Goal: Book appointment/travel/reservation

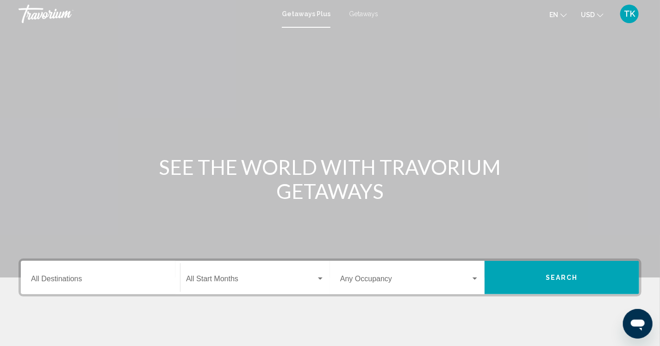
click at [57, 284] on input "Destination All Destinations" at bounding box center [100, 281] width 139 height 8
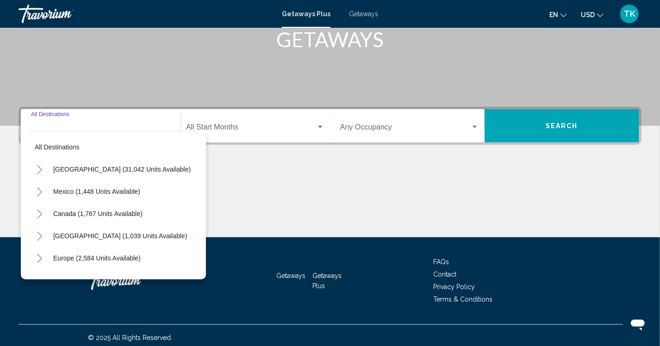
scroll to position [156, 0]
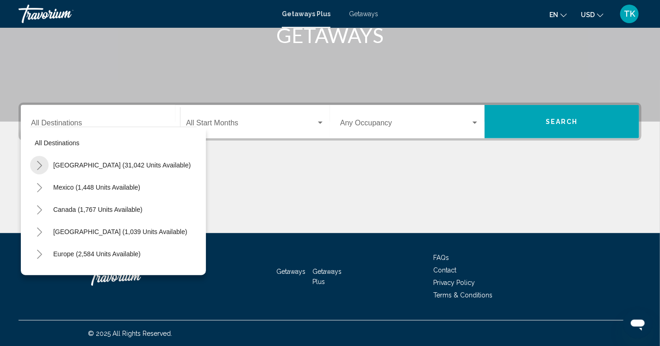
click at [43, 166] on button "Toggle United States (31,042 units available)" at bounding box center [39, 165] width 19 height 19
click at [48, 228] on icon "Toggle California (2,129 units available)" at bounding box center [48, 232] width 7 height 9
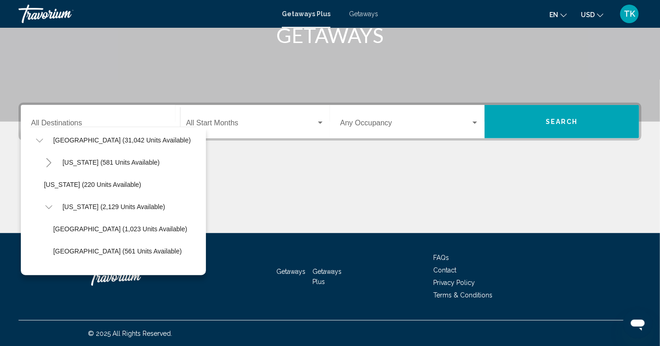
scroll to position [46, 0]
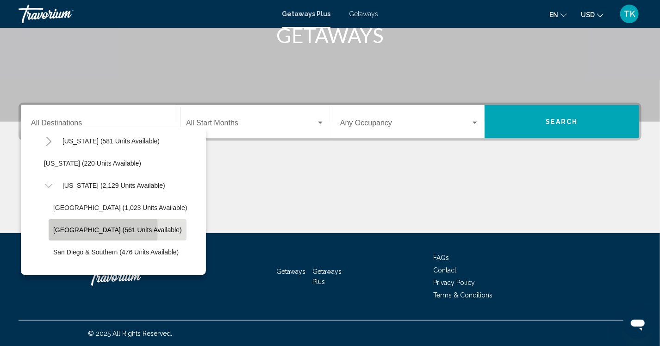
click at [73, 230] on span "[GEOGRAPHIC_DATA] (561 units available)" at bounding box center [117, 229] width 129 height 7
type input "**********"
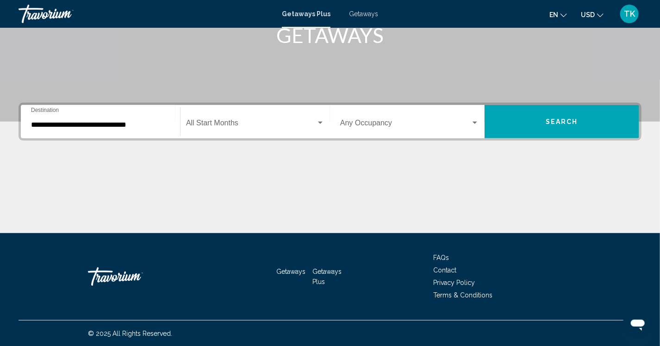
click at [236, 119] on div "Start Month All Start Months" at bounding box center [255, 121] width 138 height 29
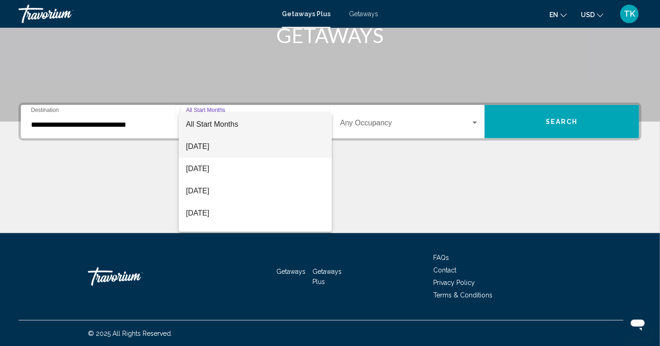
click at [231, 144] on span "[DATE]" at bounding box center [255, 147] width 138 height 22
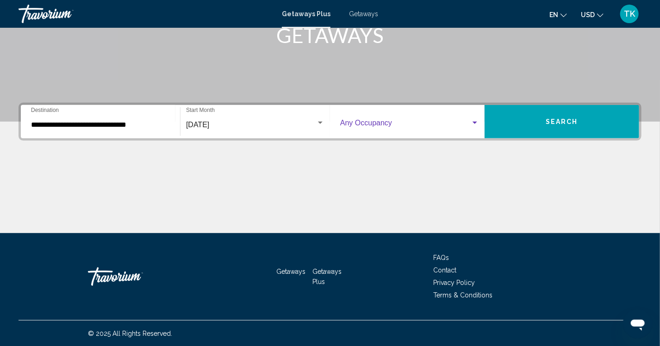
click at [471, 124] on div "Search widget" at bounding box center [475, 122] width 8 height 7
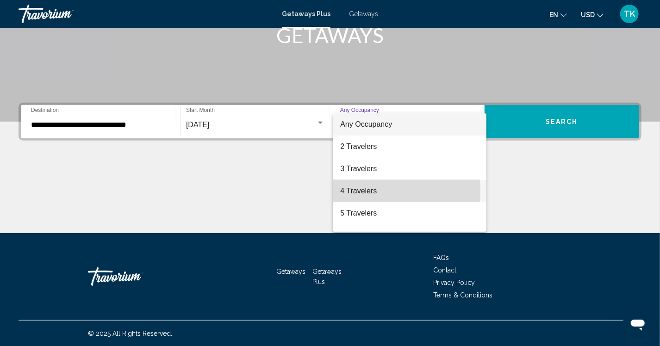
click at [378, 192] on span "4 Travelers" at bounding box center [409, 191] width 139 height 22
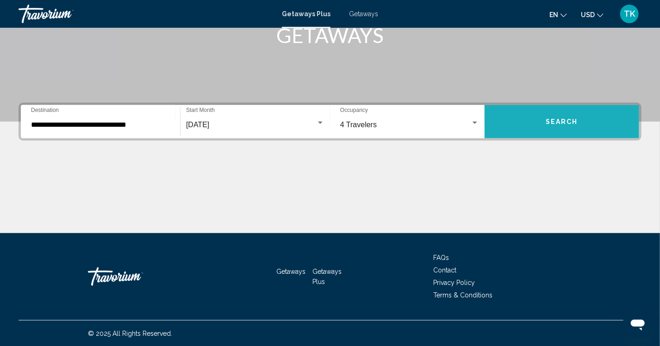
click at [541, 118] on button "Search" at bounding box center [562, 121] width 155 height 33
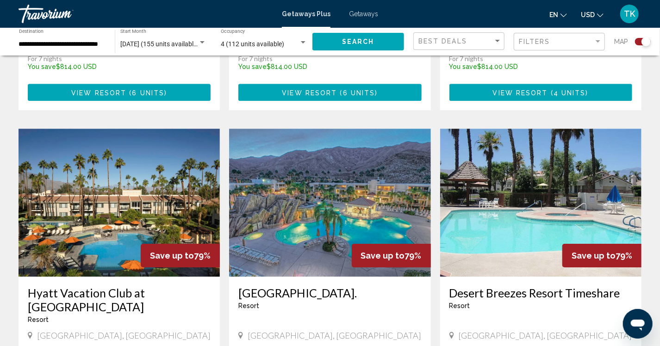
scroll to position [1297, 0]
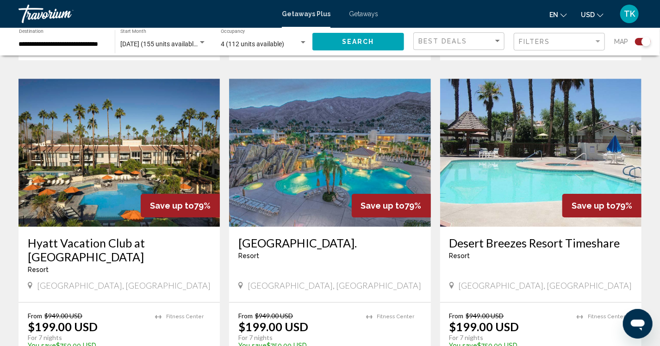
click at [286, 99] on img "Main content" at bounding box center [329, 153] width 201 height 148
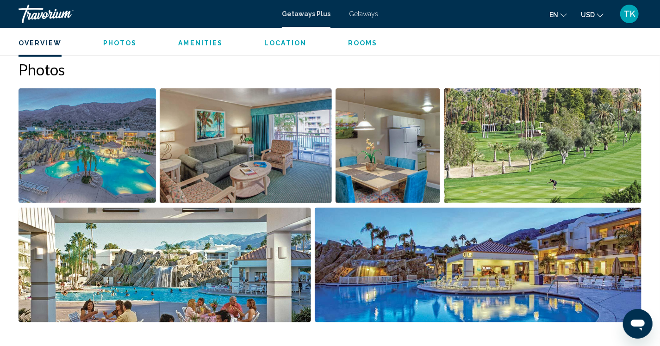
scroll to position [395, 0]
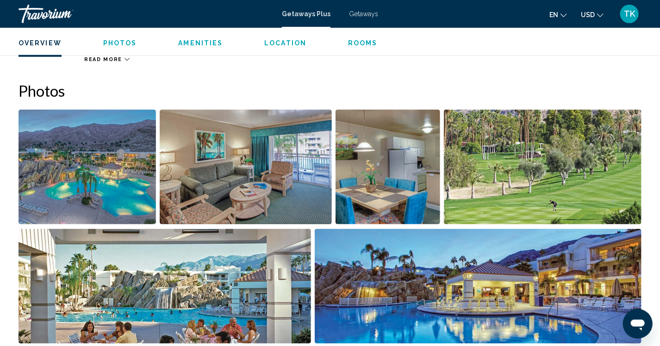
click at [57, 183] on img "Open full-screen image slider" at bounding box center [88, 167] width 138 height 115
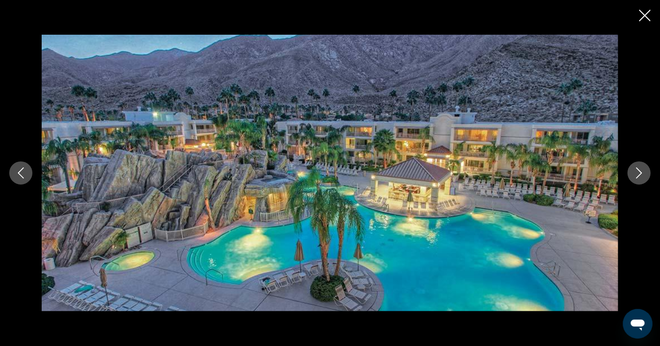
click at [639, 176] on icon "Next image" at bounding box center [640, 173] width 6 height 11
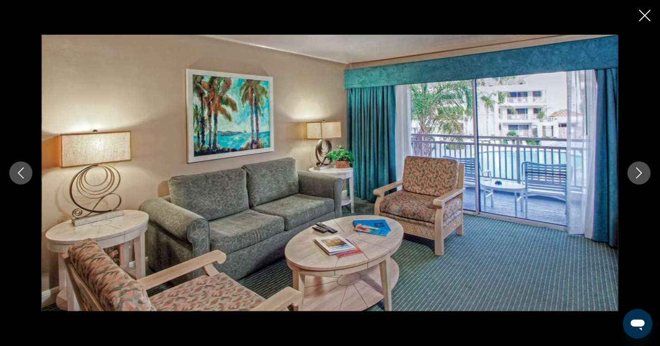
click at [639, 176] on icon "Next image" at bounding box center [640, 173] width 6 height 11
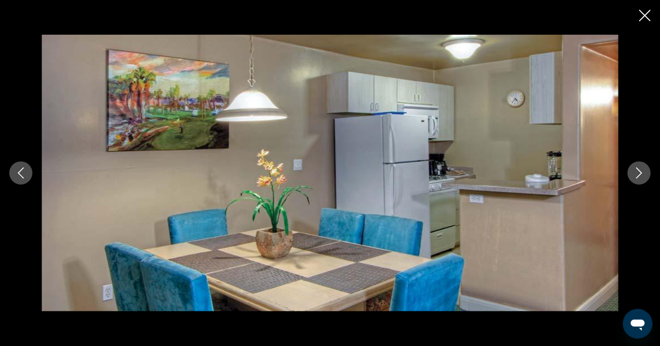
click at [640, 176] on icon "Next image" at bounding box center [640, 173] width 6 height 11
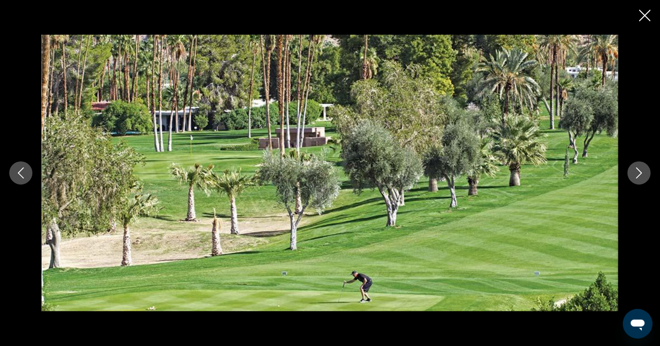
click at [640, 176] on icon "Next image" at bounding box center [640, 173] width 6 height 11
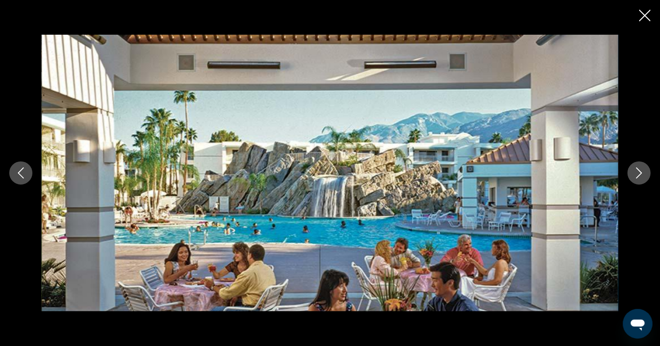
click at [640, 176] on icon "Next image" at bounding box center [640, 173] width 6 height 11
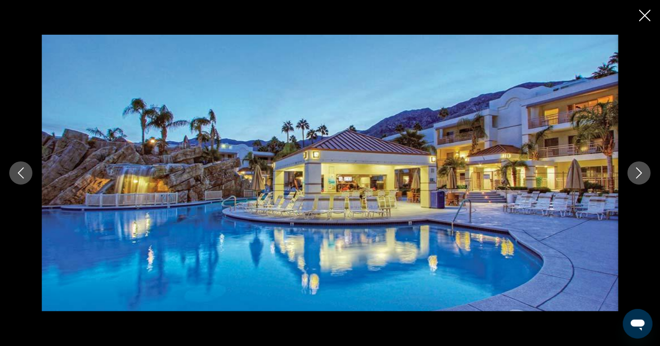
click at [640, 176] on icon "Next image" at bounding box center [640, 173] width 6 height 11
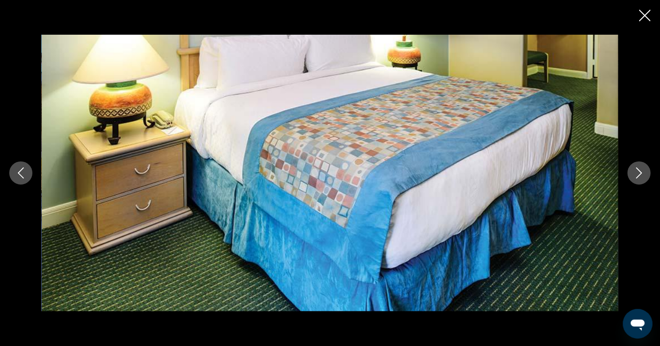
scroll to position [256, 0]
click at [637, 173] on icon "Next image" at bounding box center [639, 173] width 11 height 11
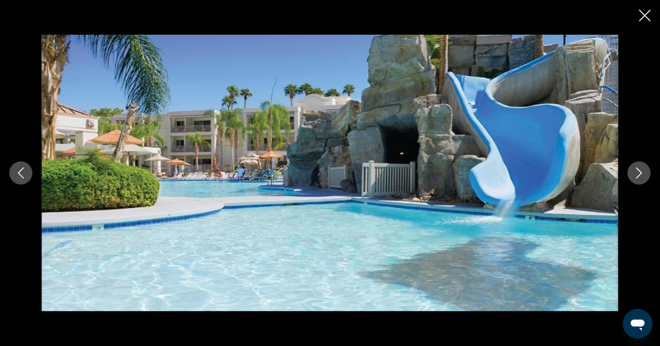
click at [637, 171] on icon "Next image" at bounding box center [639, 173] width 11 height 11
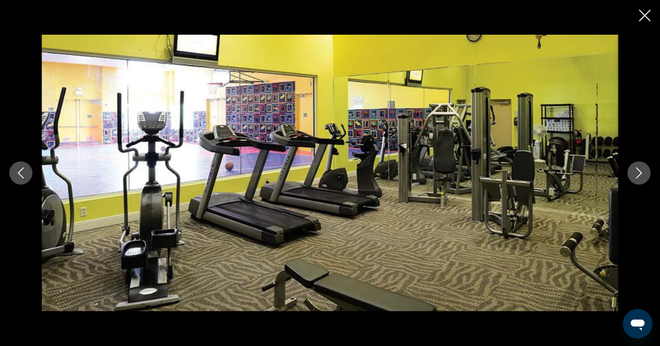
click at [637, 171] on icon "Next image" at bounding box center [639, 173] width 11 height 11
click at [644, 175] on icon "Next image" at bounding box center [639, 173] width 11 height 11
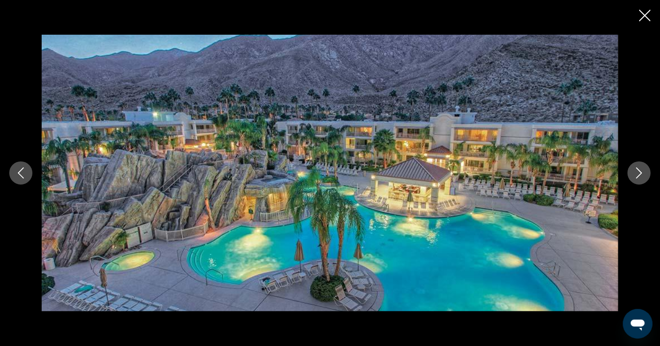
click at [640, 176] on icon "Next image" at bounding box center [640, 173] width 6 height 11
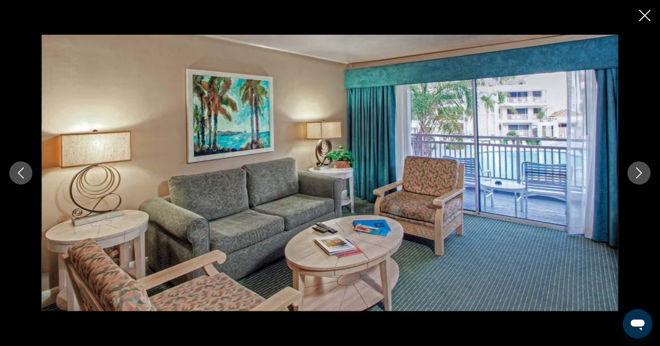
click at [635, 175] on icon "Next image" at bounding box center [639, 173] width 11 height 11
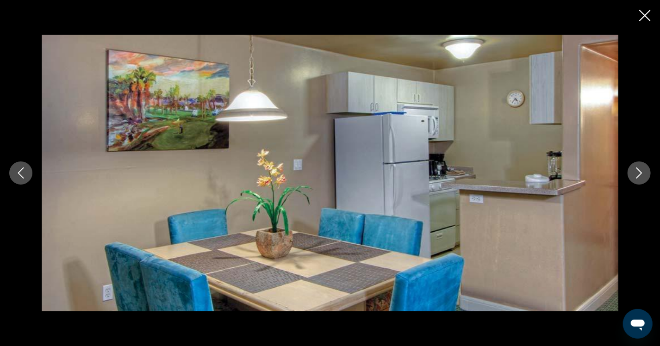
click at [635, 175] on icon "Next image" at bounding box center [639, 173] width 11 height 11
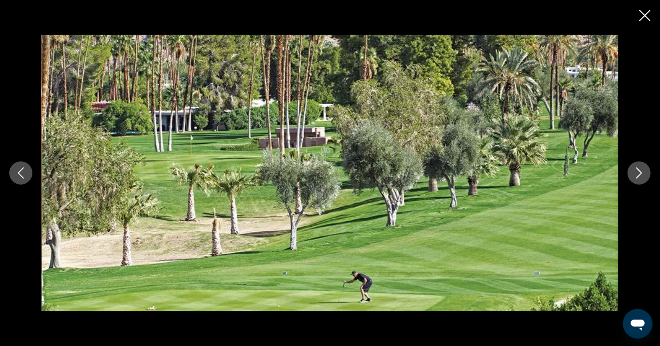
click at [634, 175] on icon "Next image" at bounding box center [639, 173] width 11 height 11
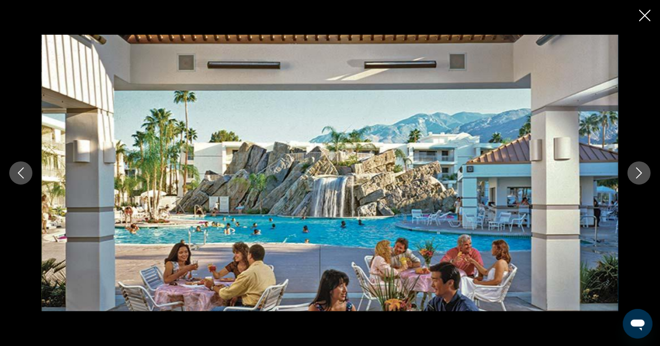
click at [640, 173] on icon "Next image" at bounding box center [639, 173] width 11 height 11
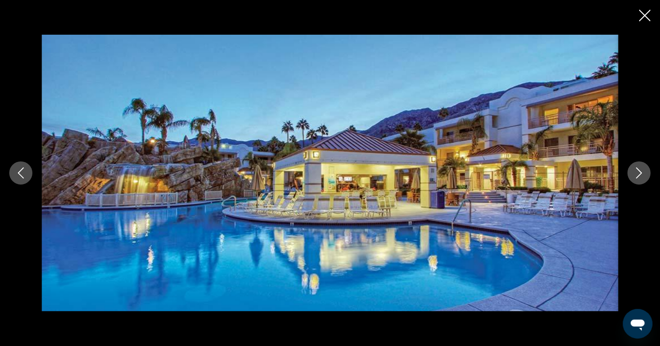
click at [640, 173] on icon "Next image" at bounding box center [639, 173] width 11 height 11
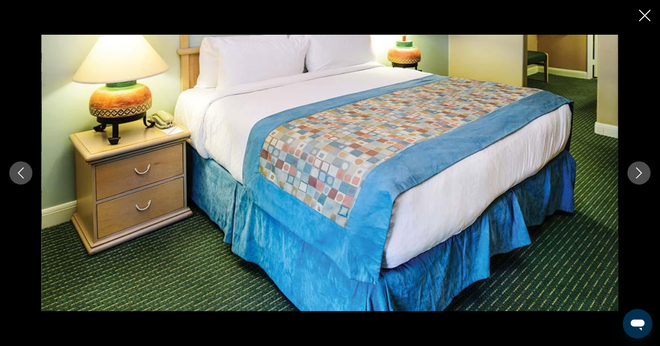
click at [640, 173] on icon "Next image" at bounding box center [639, 173] width 11 height 11
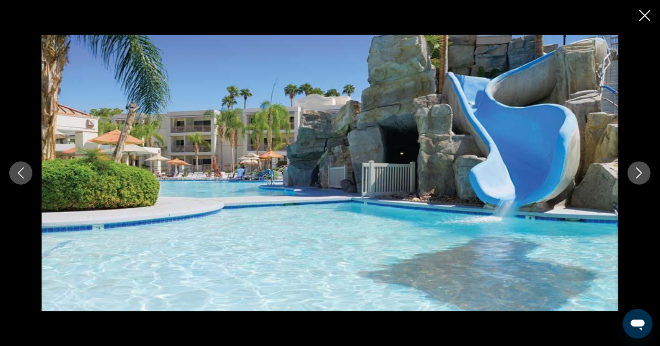
click at [640, 173] on icon "Next image" at bounding box center [639, 173] width 11 height 11
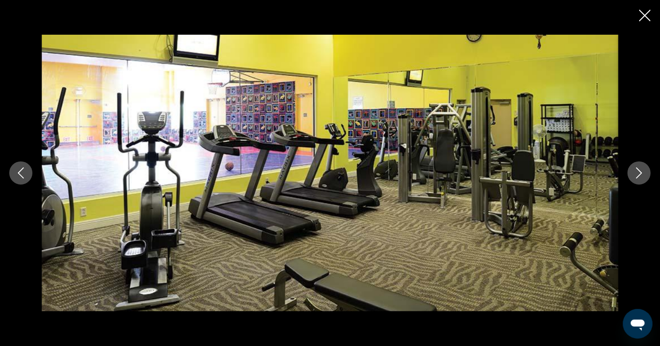
click at [640, 173] on icon "Next image" at bounding box center [639, 173] width 11 height 11
click at [641, 18] on div "Main content" at bounding box center [330, 173] width 660 height 346
click at [643, 15] on icon "Close slideshow" at bounding box center [646, 16] width 12 height 12
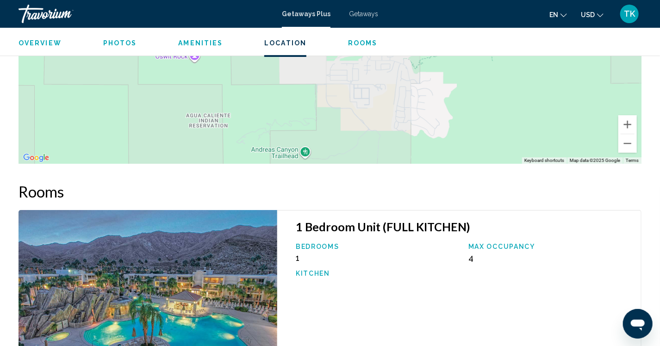
scroll to position [1321, 0]
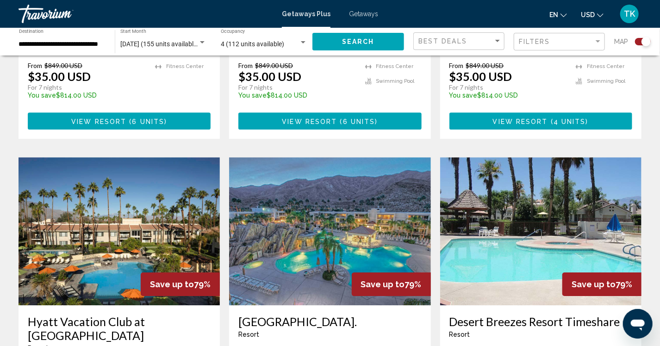
scroll to position [1204, 0]
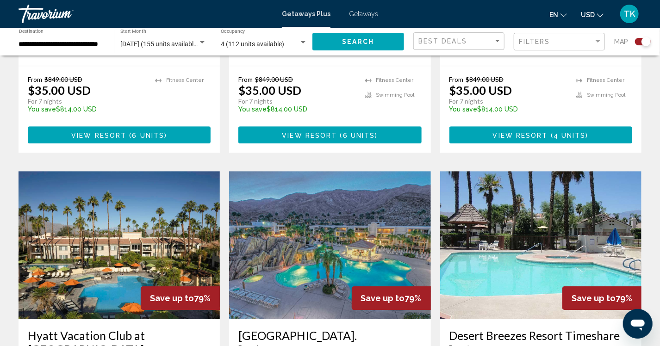
click at [99, 177] on img "Main content" at bounding box center [119, 245] width 201 height 148
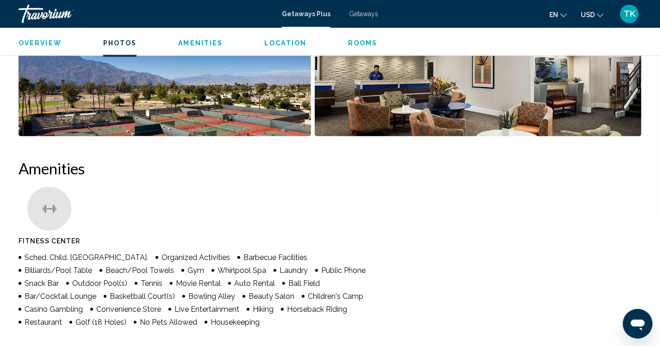
scroll to position [324, 0]
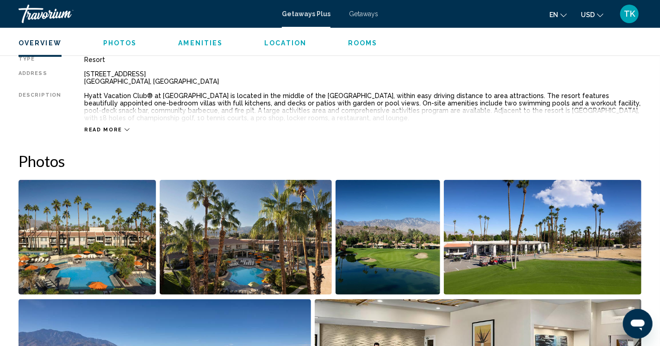
click at [116, 257] on img "Open full-screen image slider" at bounding box center [88, 237] width 138 height 115
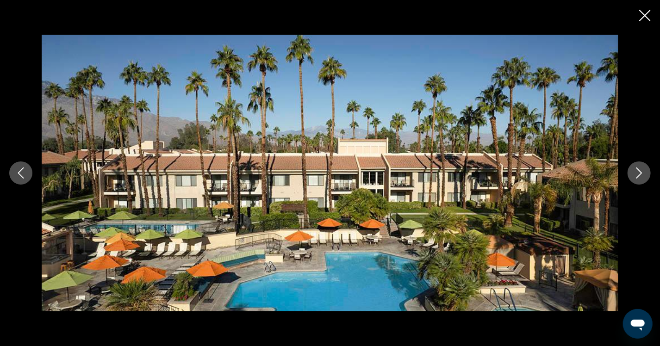
click at [638, 174] on icon "Next image" at bounding box center [639, 173] width 11 height 11
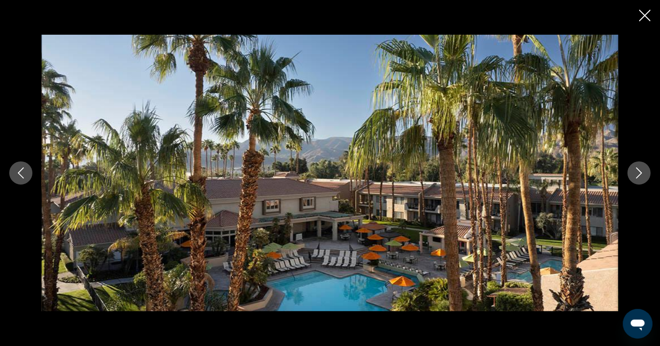
click at [638, 174] on icon "Next image" at bounding box center [639, 173] width 11 height 11
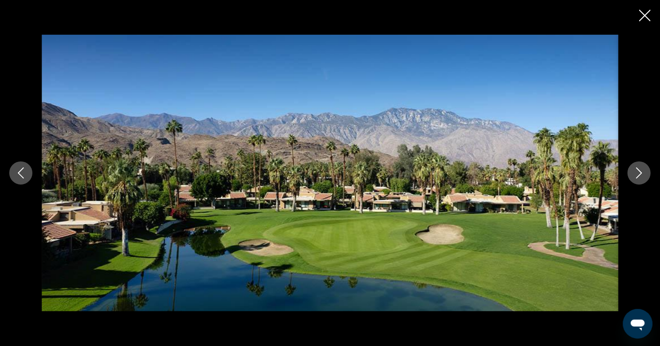
click at [638, 174] on icon "Next image" at bounding box center [639, 173] width 11 height 11
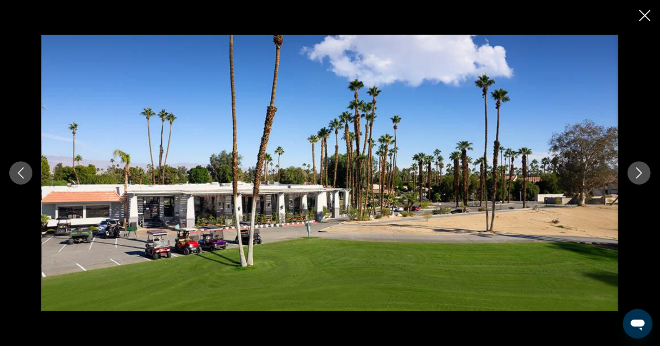
click at [638, 174] on icon "Next image" at bounding box center [639, 173] width 11 height 11
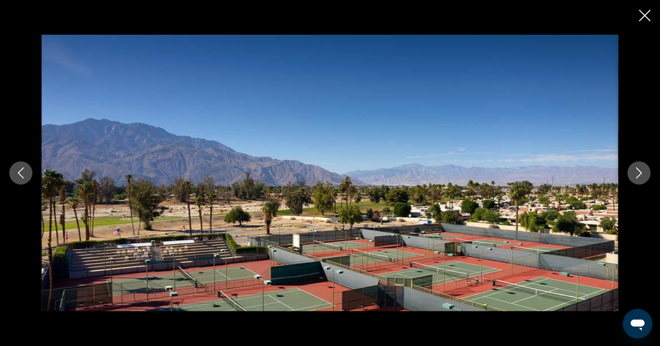
click at [638, 174] on icon "Next image" at bounding box center [639, 173] width 11 height 11
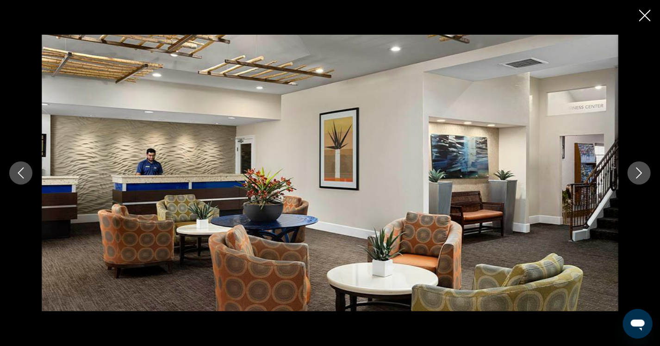
click at [638, 174] on icon "Next image" at bounding box center [639, 173] width 11 height 11
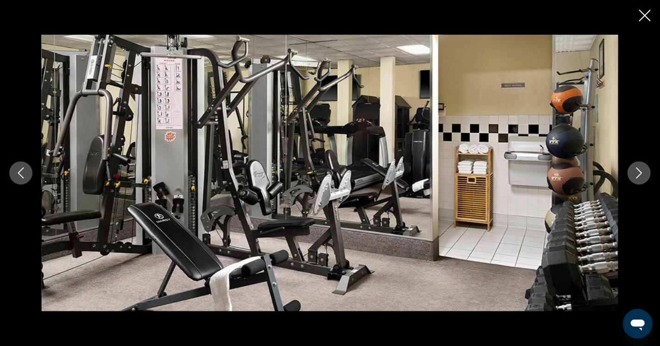
click at [638, 174] on icon "Next image" at bounding box center [639, 173] width 11 height 11
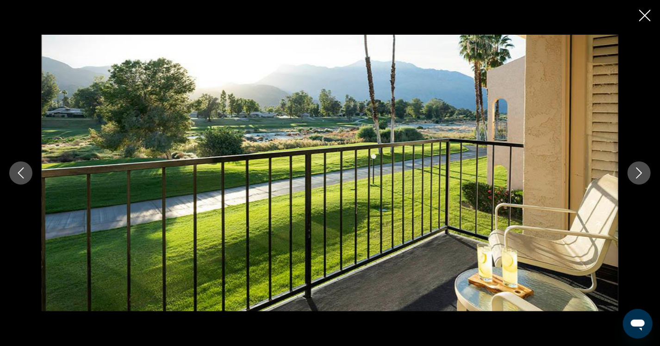
click at [638, 174] on icon "Next image" at bounding box center [639, 173] width 11 height 11
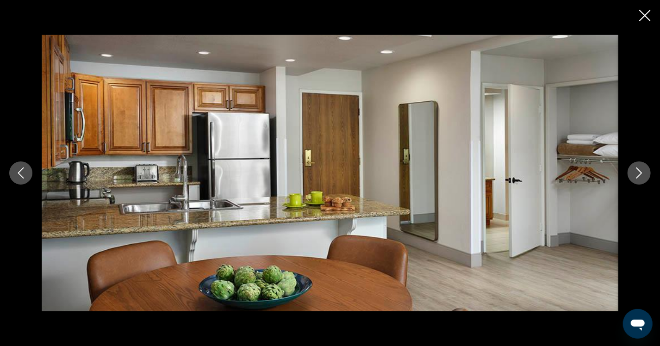
click at [638, 174] on icon "Next image" at bounding box center [639, 173] width 11 height 11
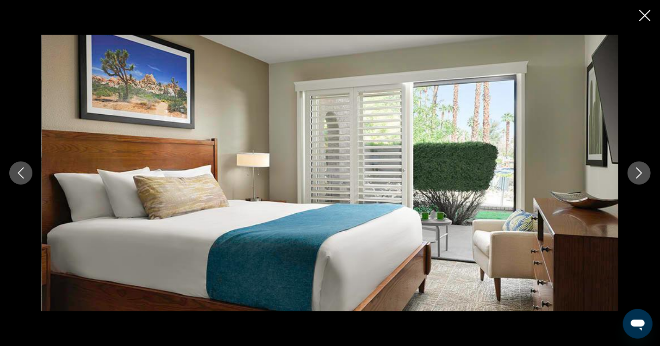
click at [638, 174] on icon "Next image" at bounding box center [639, 173] width 11 height 11
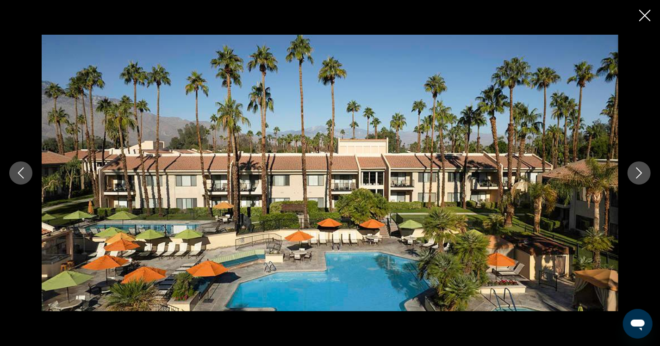
click at [648, 16] on icon "Close slideshow" at bounding box center [646, 16] width 12 height 12
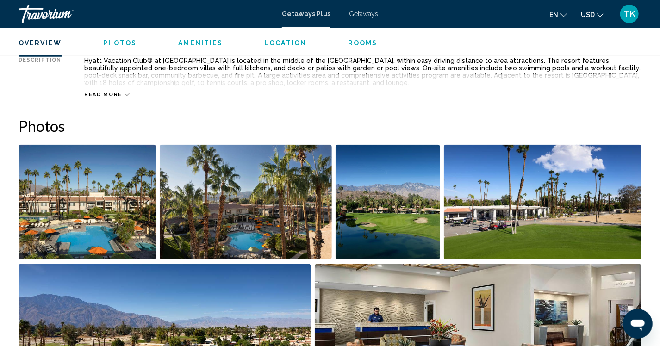
scroll to position [556, 0]
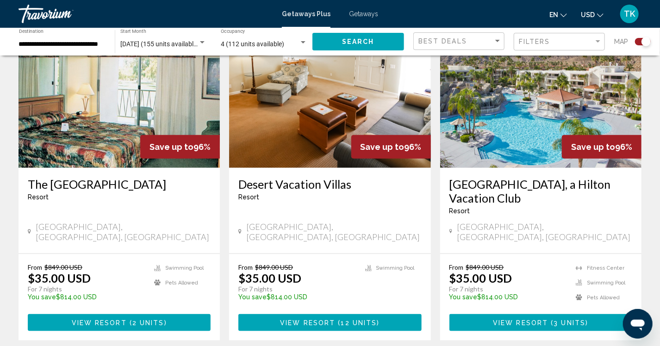
scroll to position [370, 0]
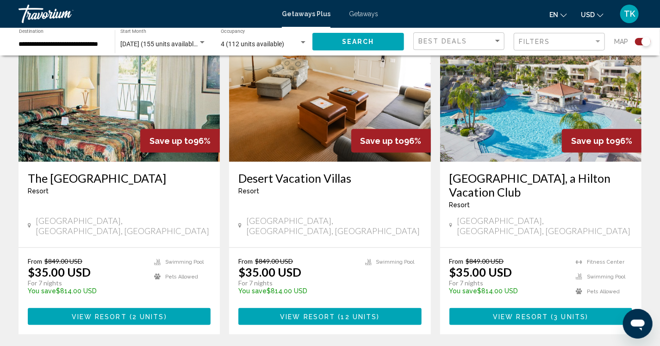
click at [534, 314] on span "View Resort" at bounding box center [520, 317] width 55 height 7
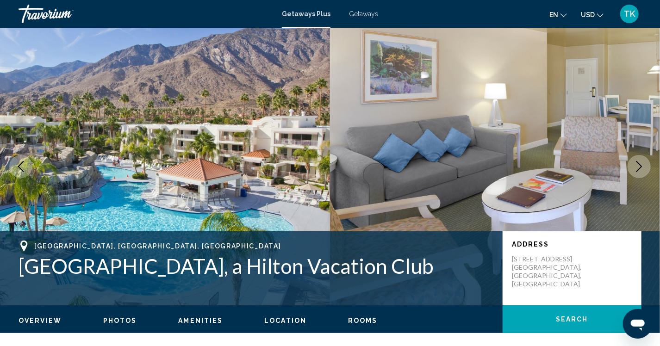
click at [639, 169] on icon "Next image" at bounding box center [640, 166] width 6 height 11
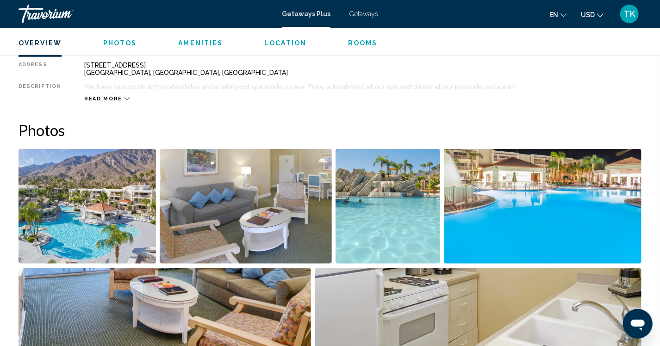
scroll to position [324, 0]
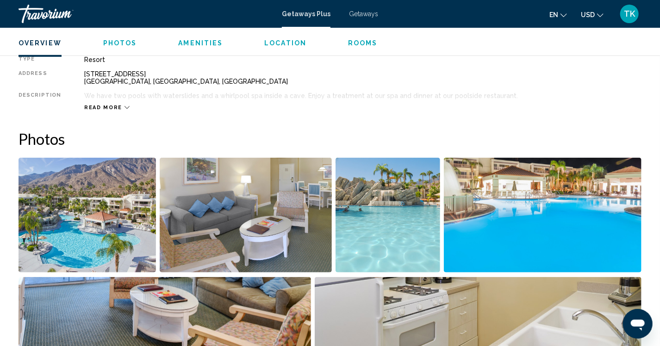
click at [83, 231] on img "Open full-screen image slider" at bounding box center [88, 215] width 138 height 115
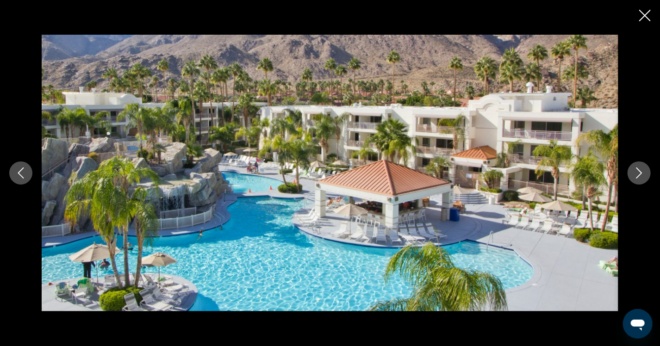
click at [644, 171] on icon "Next image" at bounding box center [639, 173] width 11 height 11
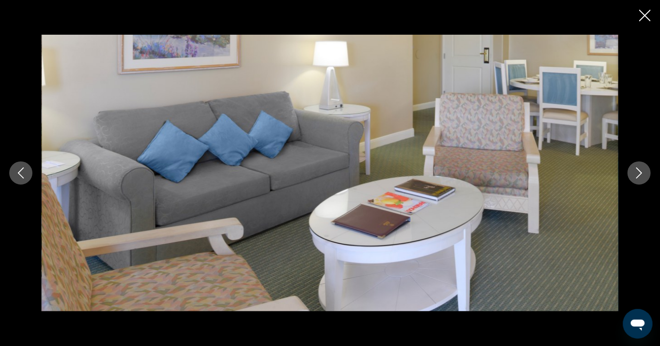
click at [644, 171] on icon "Next image" at bounding box center [639, 173] width 11 height 11
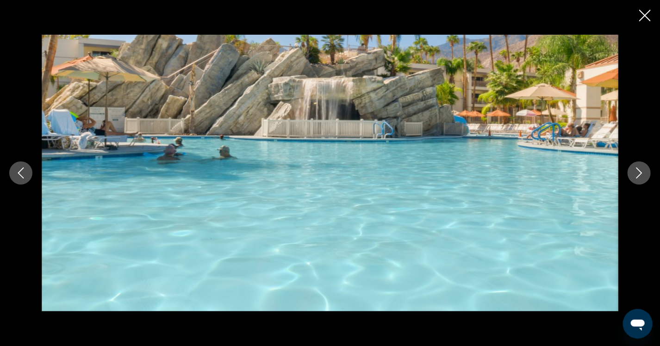
click at [643, 171] on icon "Next image" at bounding box center [639, 173] width 11 height 11
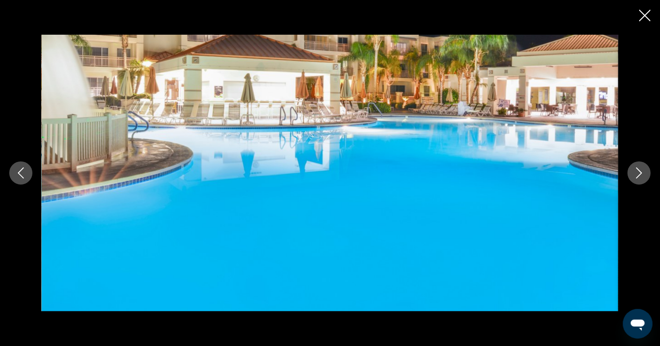
click at [643, 171] on icon "Next image" at bounding box center [639, 173] width 11 height 11
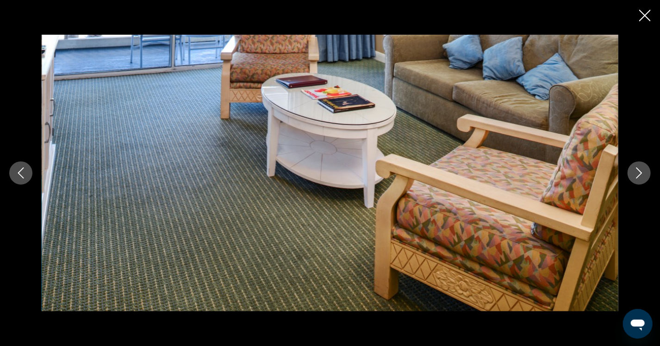
scroll to position [278, 0]
click at [637, 176] on icon "Next image" at bounding box center [639, 173] width 11 height 11
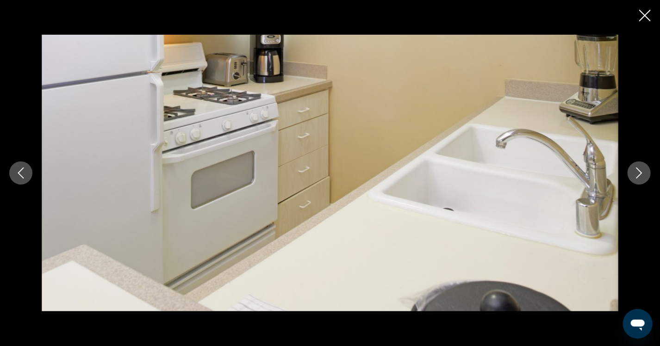
click at [637, 176] on icon "Next image" at bounding box center [639, 173] width 11 height 11
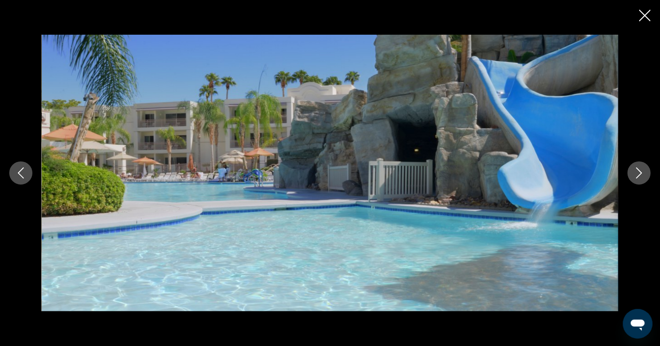
click at [637, 176] on icon "Next image" at bounding box center [639, 173] width 11 height 11
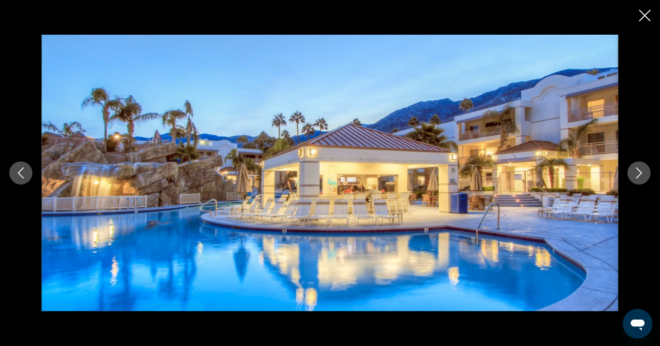
click at [634, 177] on icon "Next image" at bounding box center [639, 173] width 11 height 11
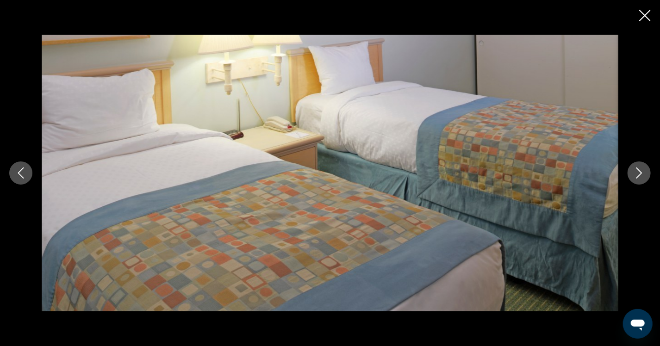
click at [632, 179] on button "Next image" at bounding box center [639, 173] width 23 height 23
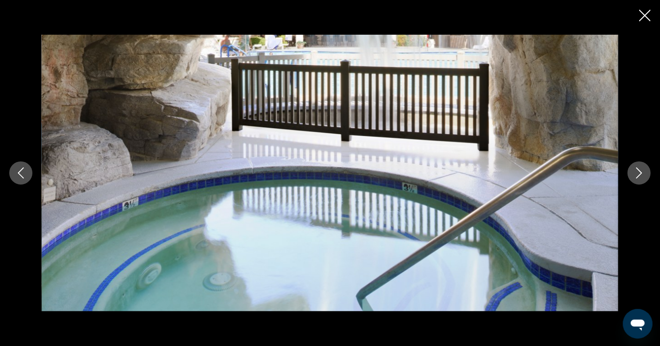
click at [632, 179] on button "Next image" at bounding box center [639, 173] width 23 height 23
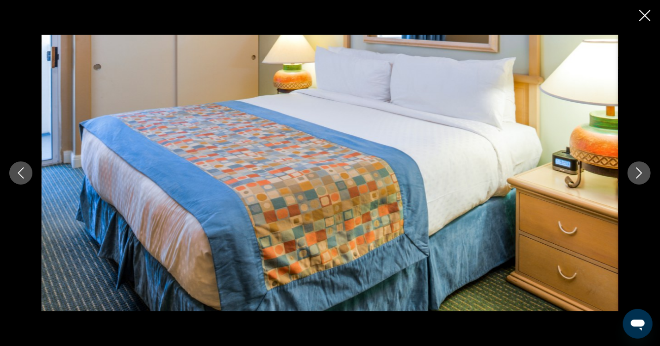
click at [632, 179] on button "Next image" at bounding box center [639, 173] width 23 height 23
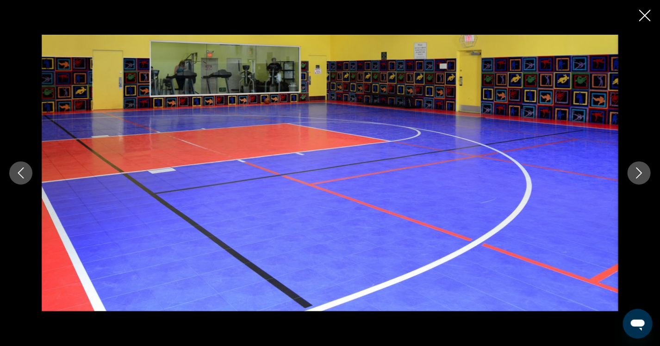
click at [632, 179] on button "Next image" at bounding box center [639, 173] width 23 height 23
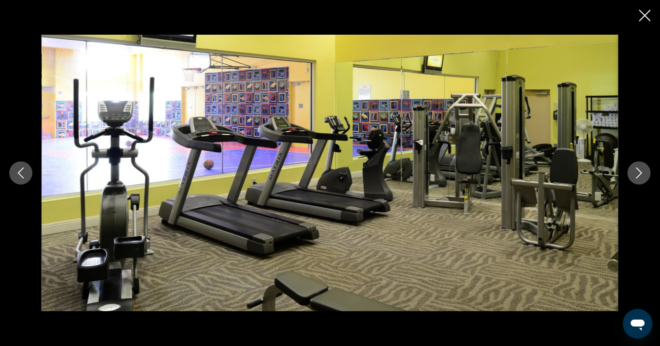
click at [632, 179] on button "Next image" at bounding box center [639, 173] width 23 height 23
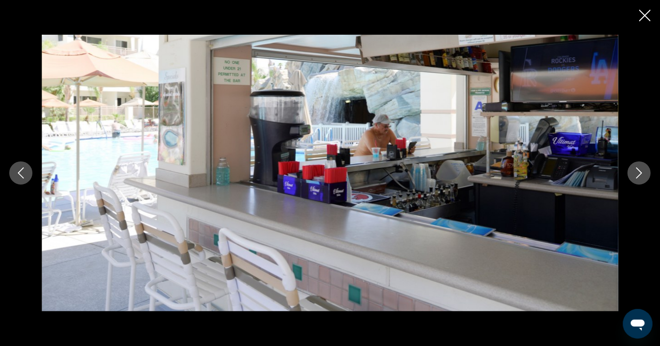
click at [637, 183] on button "Next image" at bounding box center [639, 173] width 23 height 23
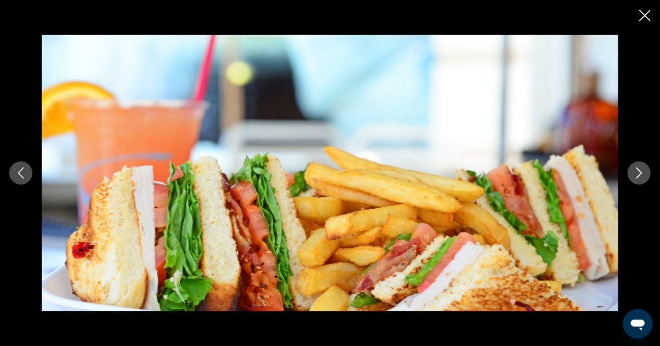
click at [637, 183] on button "Next image" at bounding box center [639, 173] width 23 height 23
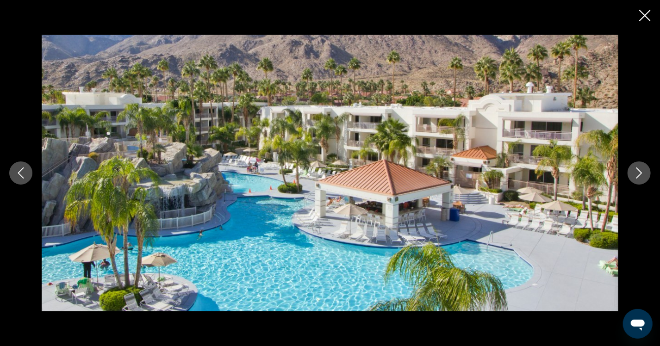
click at [642, 13] on icon "Close slideshow" at bounding box center [646, 16] width 12 height 12
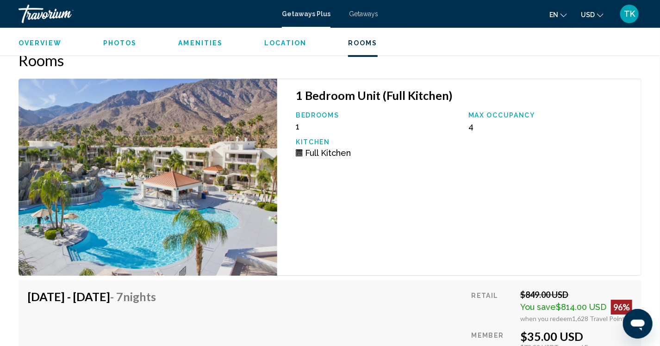
scroll to position [1436, 0]
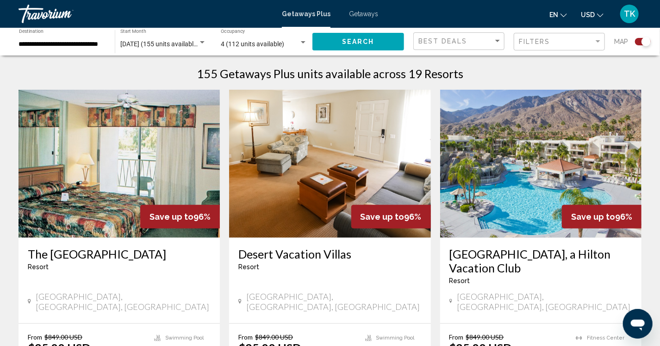
scroll to position [398, 0]
